Goal: Task Accomplishment & Management: Manage account settings

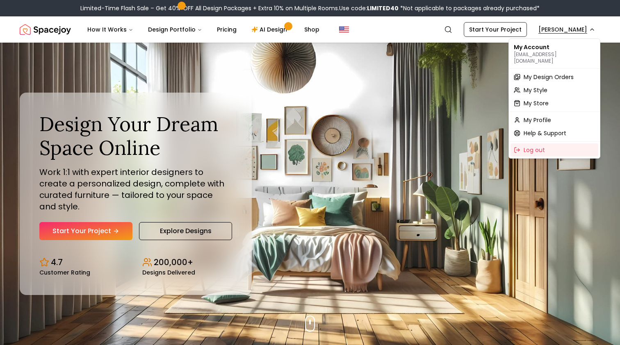
click at [543, 77] on div "My Design Orders" at bounding box center [555, 77] width 88 height 13
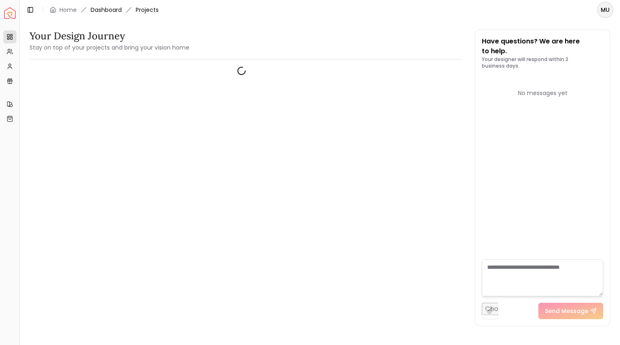
click at [117, 6] on link "Dashboard" at bounding box center [106, 10] width 31 height 8
click at [109, 8] on link "Dashboard" at bounding box center [106, 10] width 31 height 8
click at [101, 8] on link "Dashboard" at bounding box center [106, 10] width 31 height 8
click at [71, 8] on link "Home" at bounding box center [67, 10] width 17 height 8
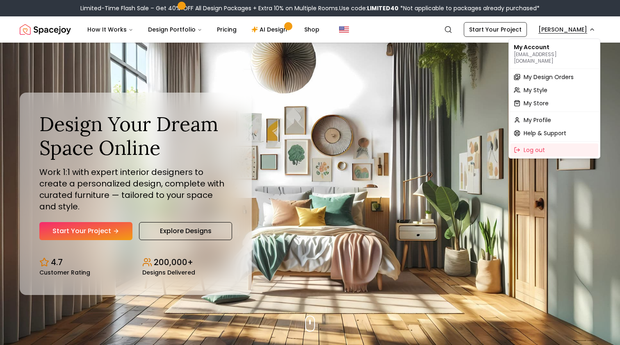
click at [559, 73] on span "My Design Orders" at bounding box center [549, 77] width 50 height 8
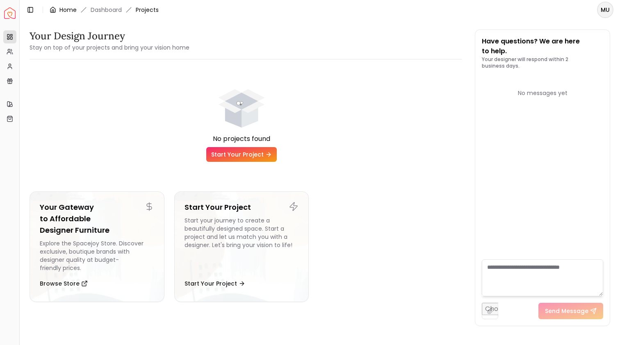
click at [71, 10] on link "Home" at bounding box center [67, 10] width 17 height 8
